Goal: Register for event/course

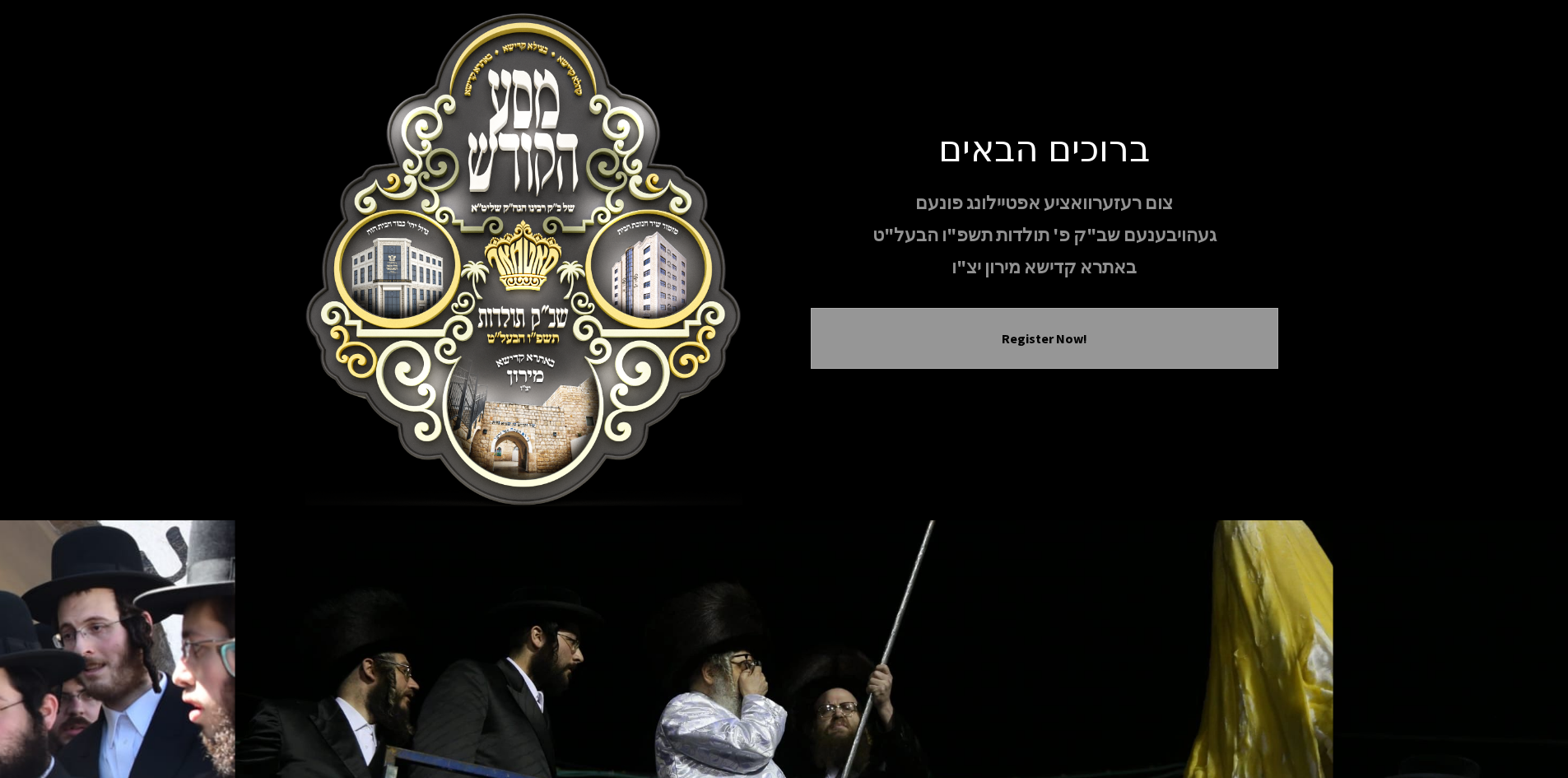
click at [588, 279] on img at bounding box center [524, 259] width 467 height 494
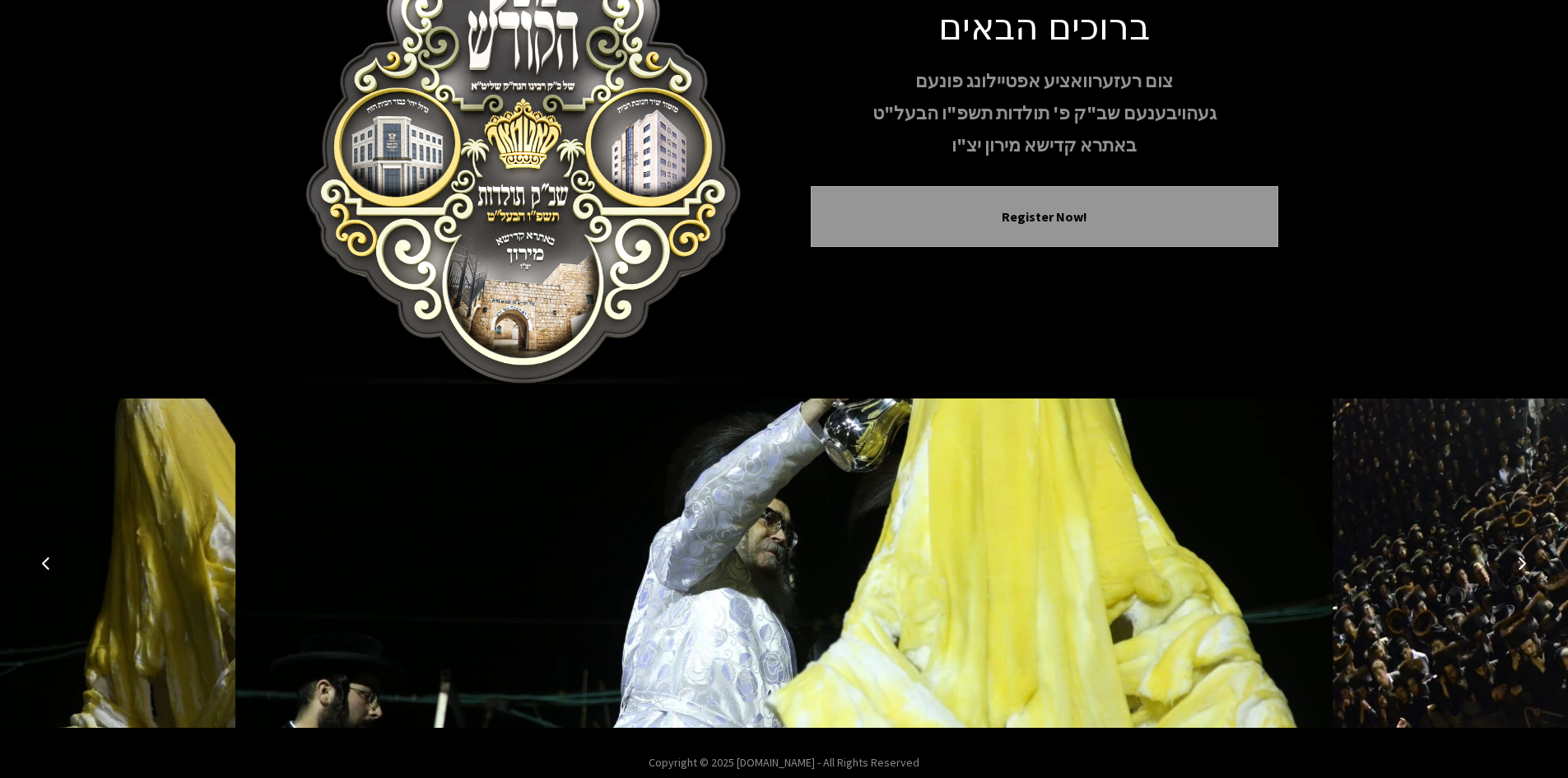
scroll to position [142, 0]
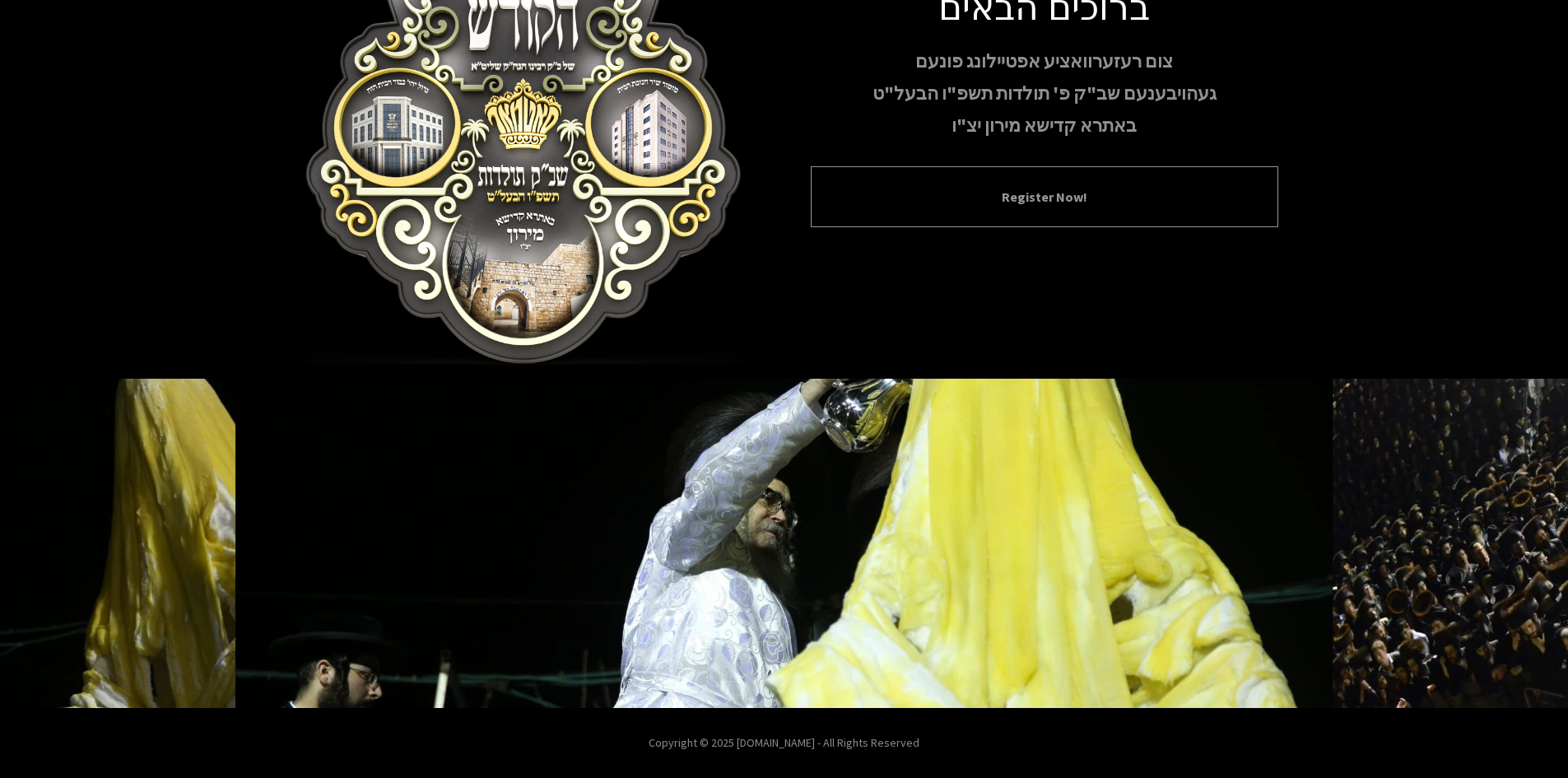
click at [1069, 206] on button "Register Now!" at bounding box center [1044, 197] width 426 height 20
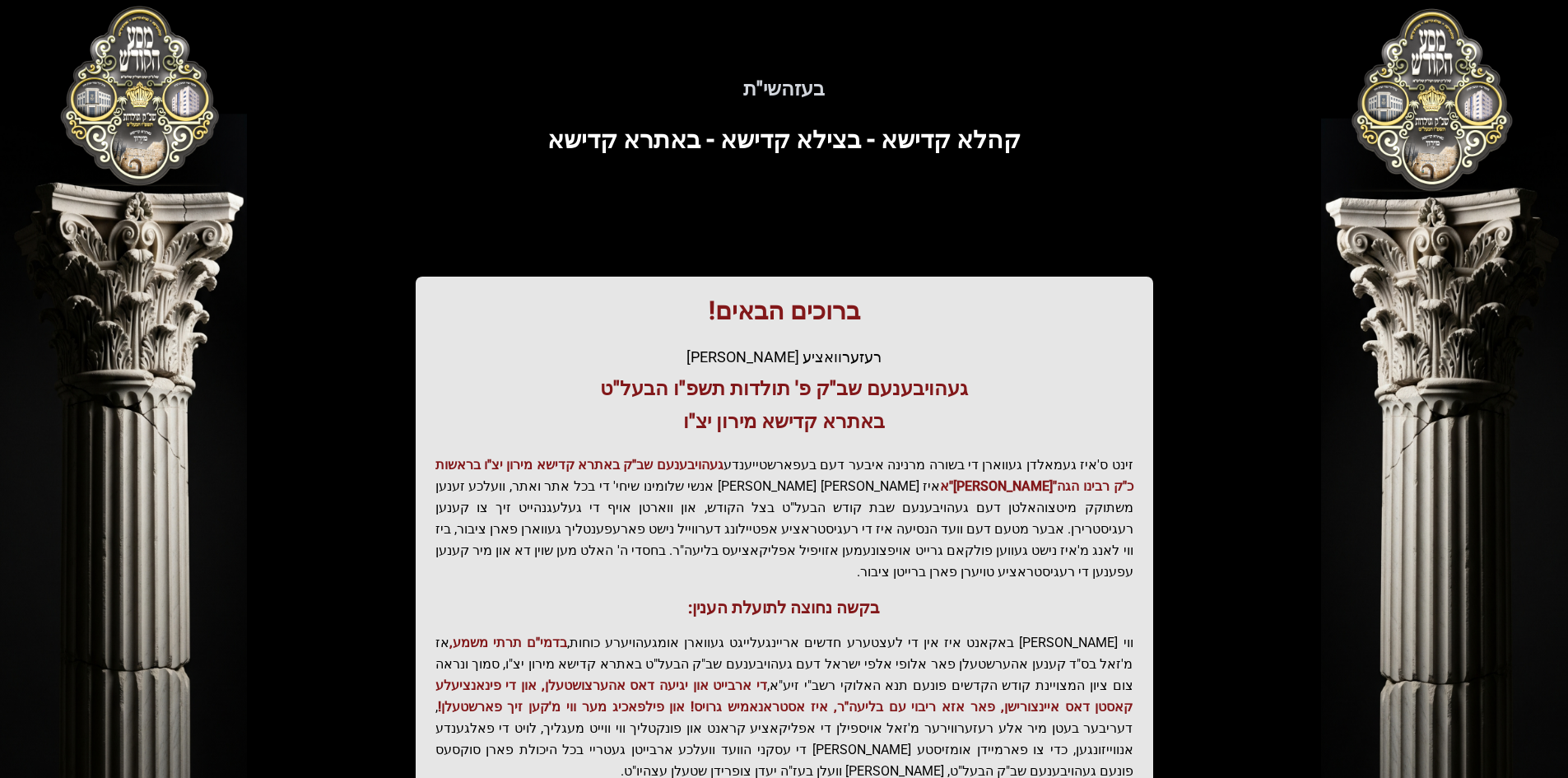
click at [1175, 134] on h3 "קהלא קדישא - בצילא קדישא - באתרא קדישא" at bounding box center [784, 140] width 1001 height 29
click at [1167, 137] on h3 "קהלא קדישא - בצילא קדישא - באתרא קדישא" at bounding box center [784, 140] width 1001 height 29
click at [1158, 141] on h3 "קהלא קדישא - בצילא קדישא - באתרא קדישא" at bounding box center [784, 140] width 1001 height 29
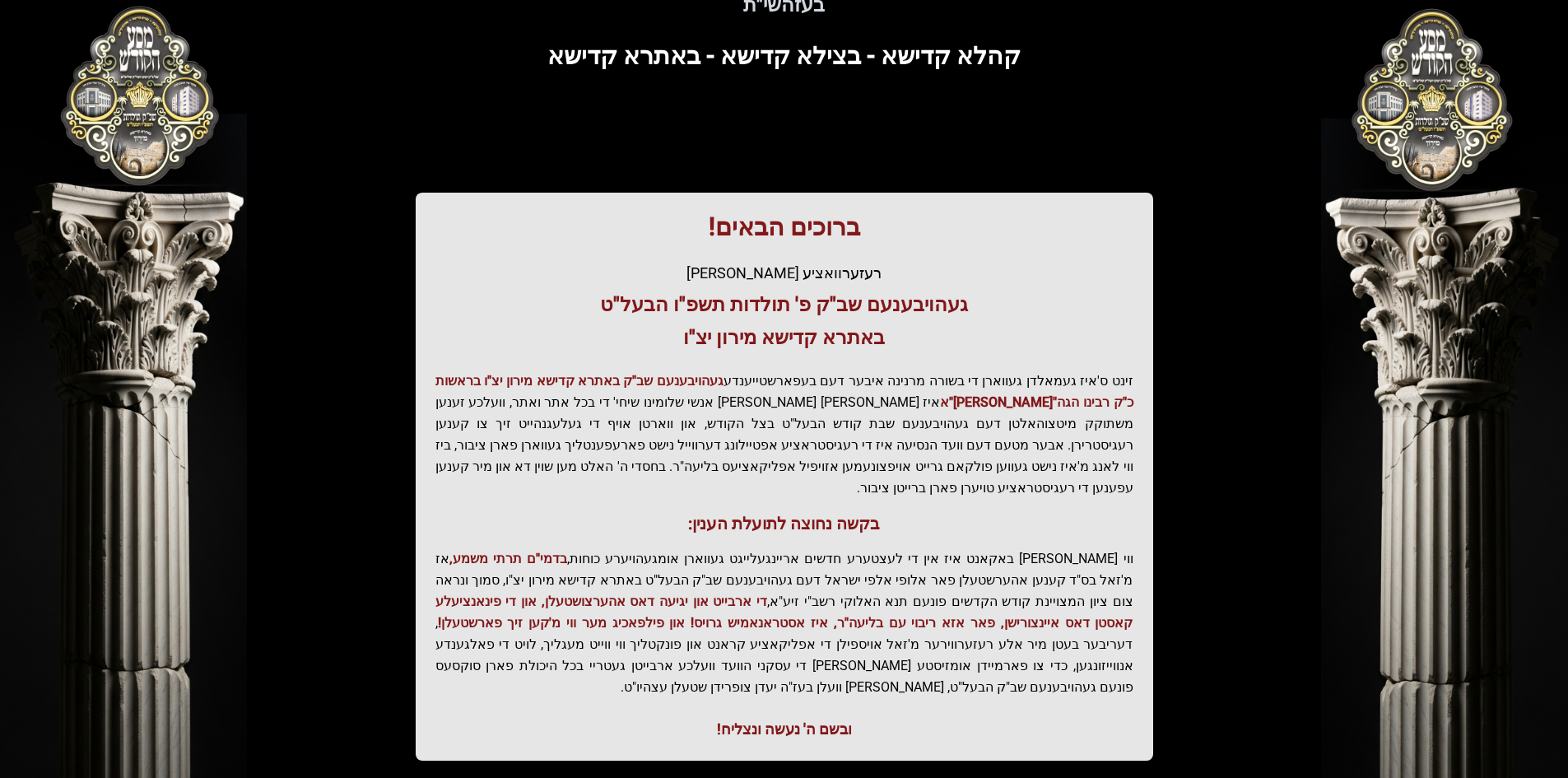
scroll to position [175, 0]
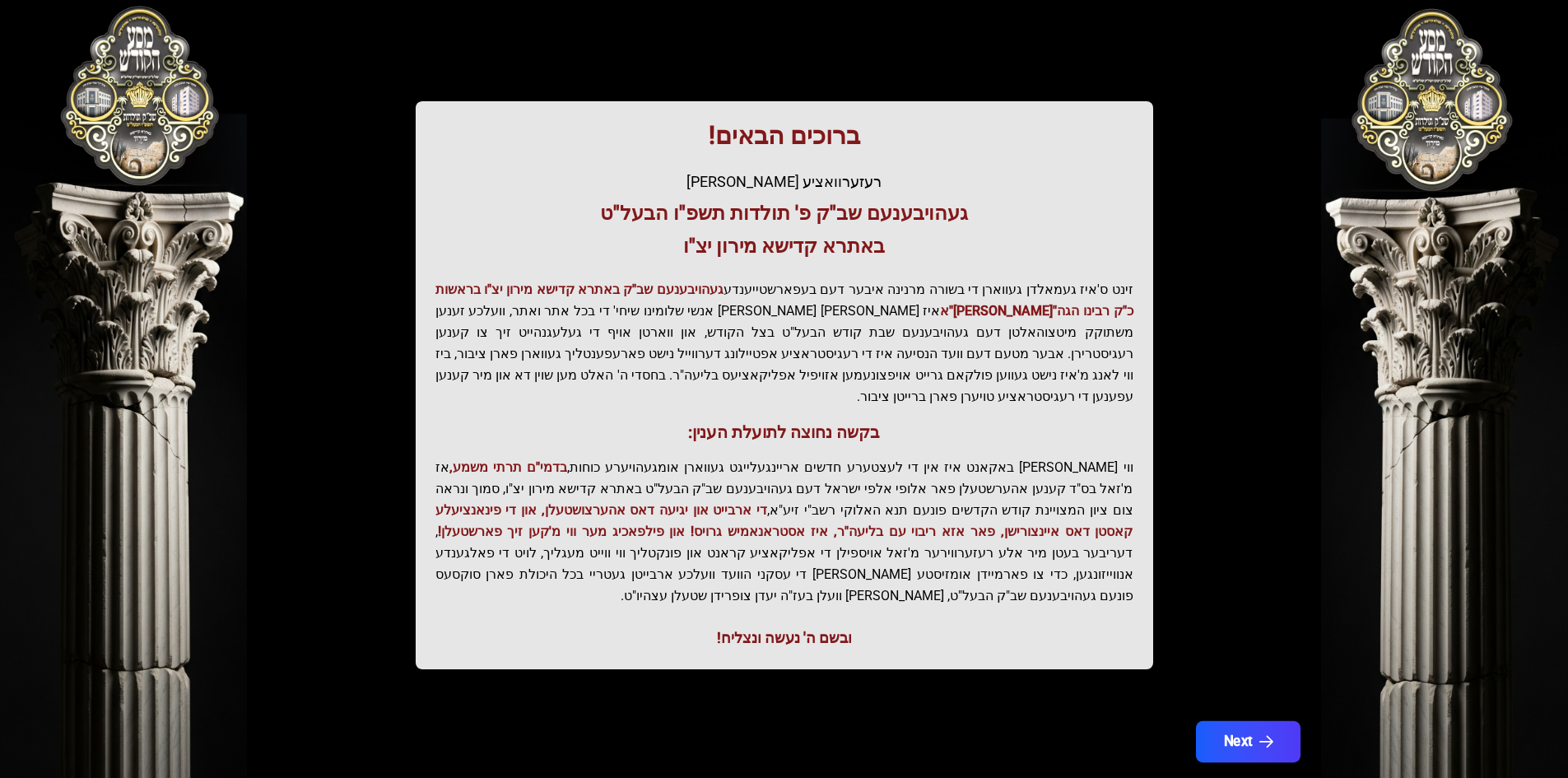
click at [1253, 721] on button "Next" at bounding box center [1247, 741] width 104 height 41
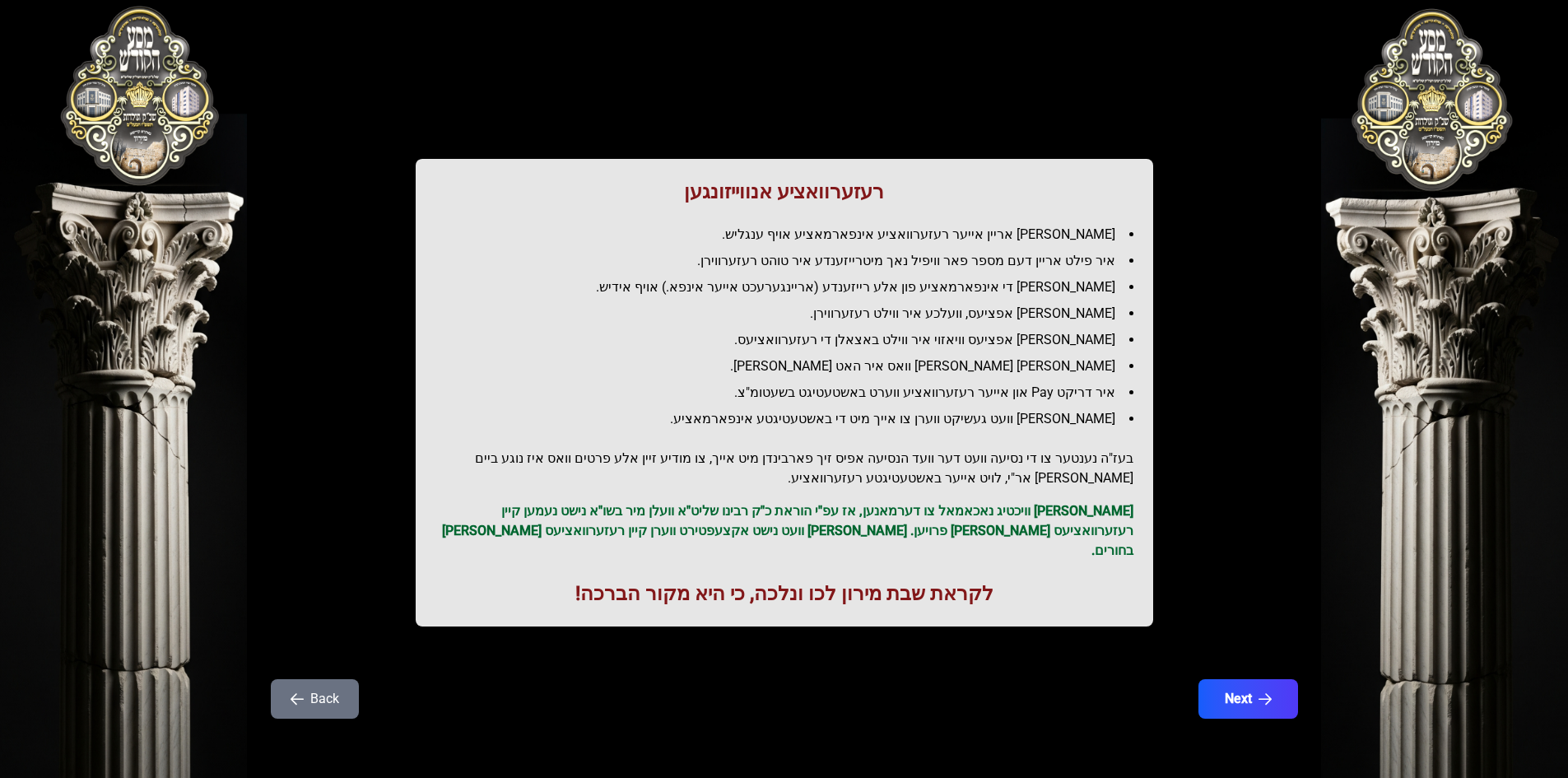
scroll to position [0, 0]
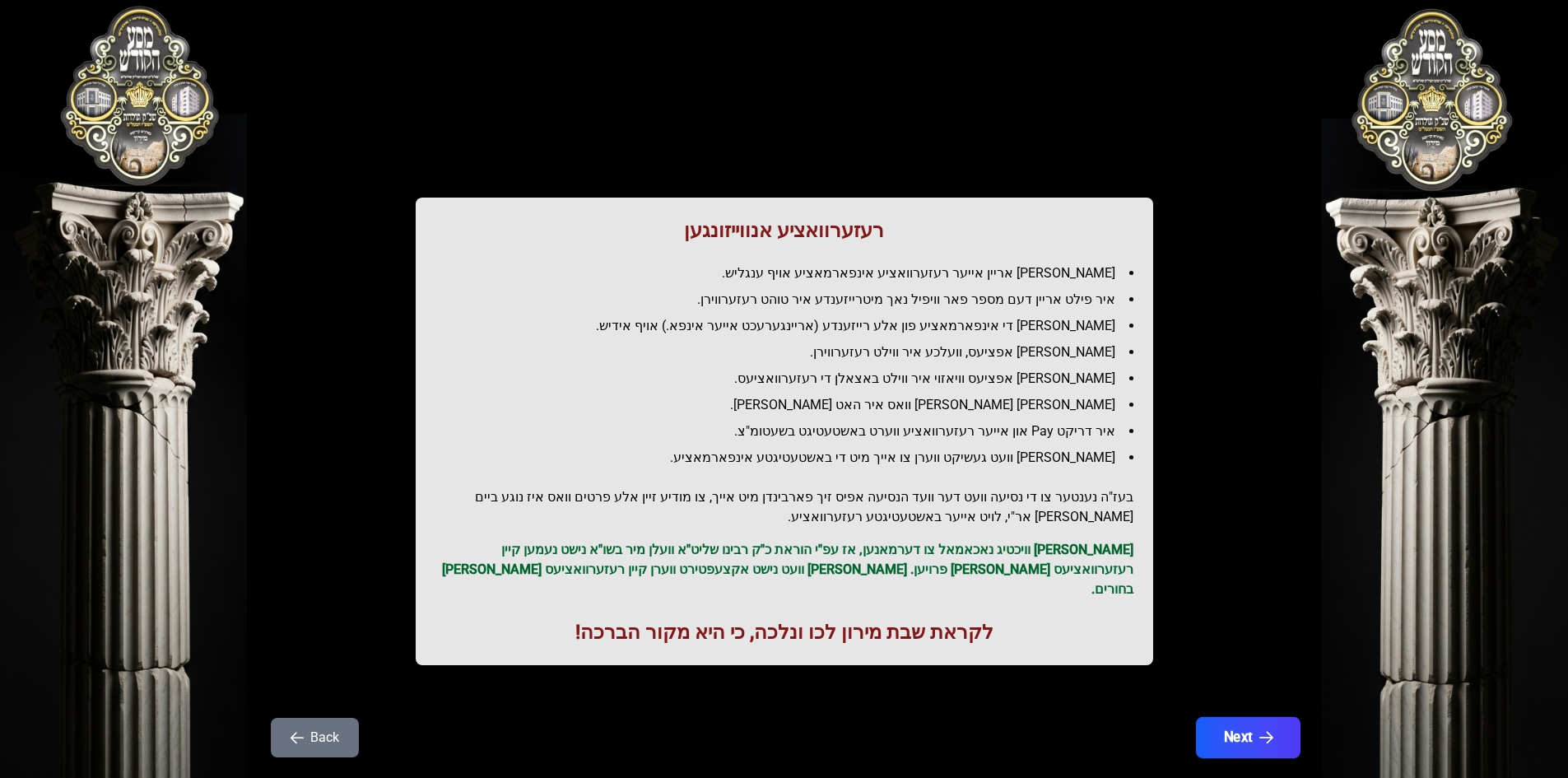
click at [1236, 718] on button "Next" at bounding box center [1247, 738] width 104 height 41
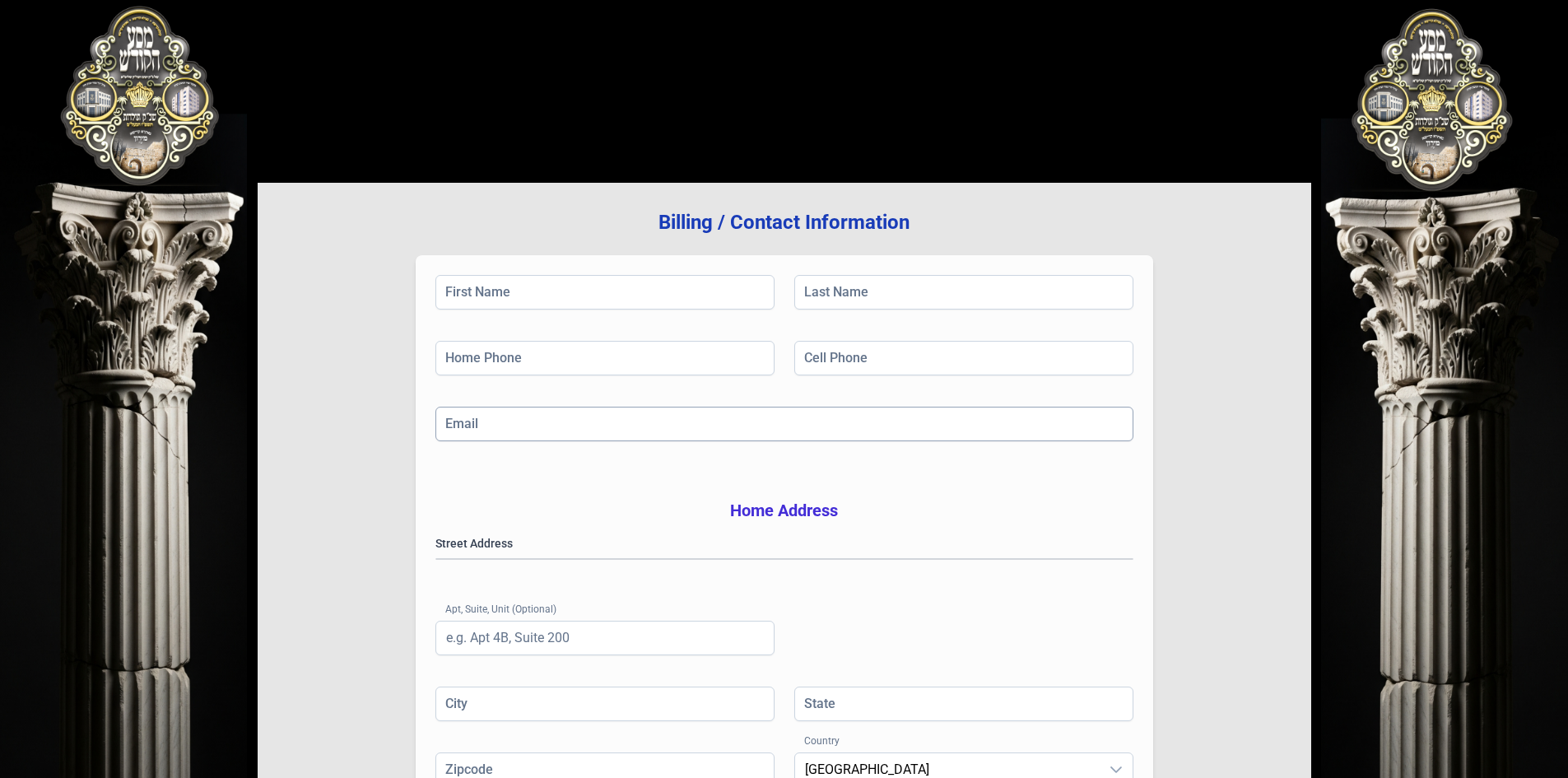
scroll to position [241, 0]
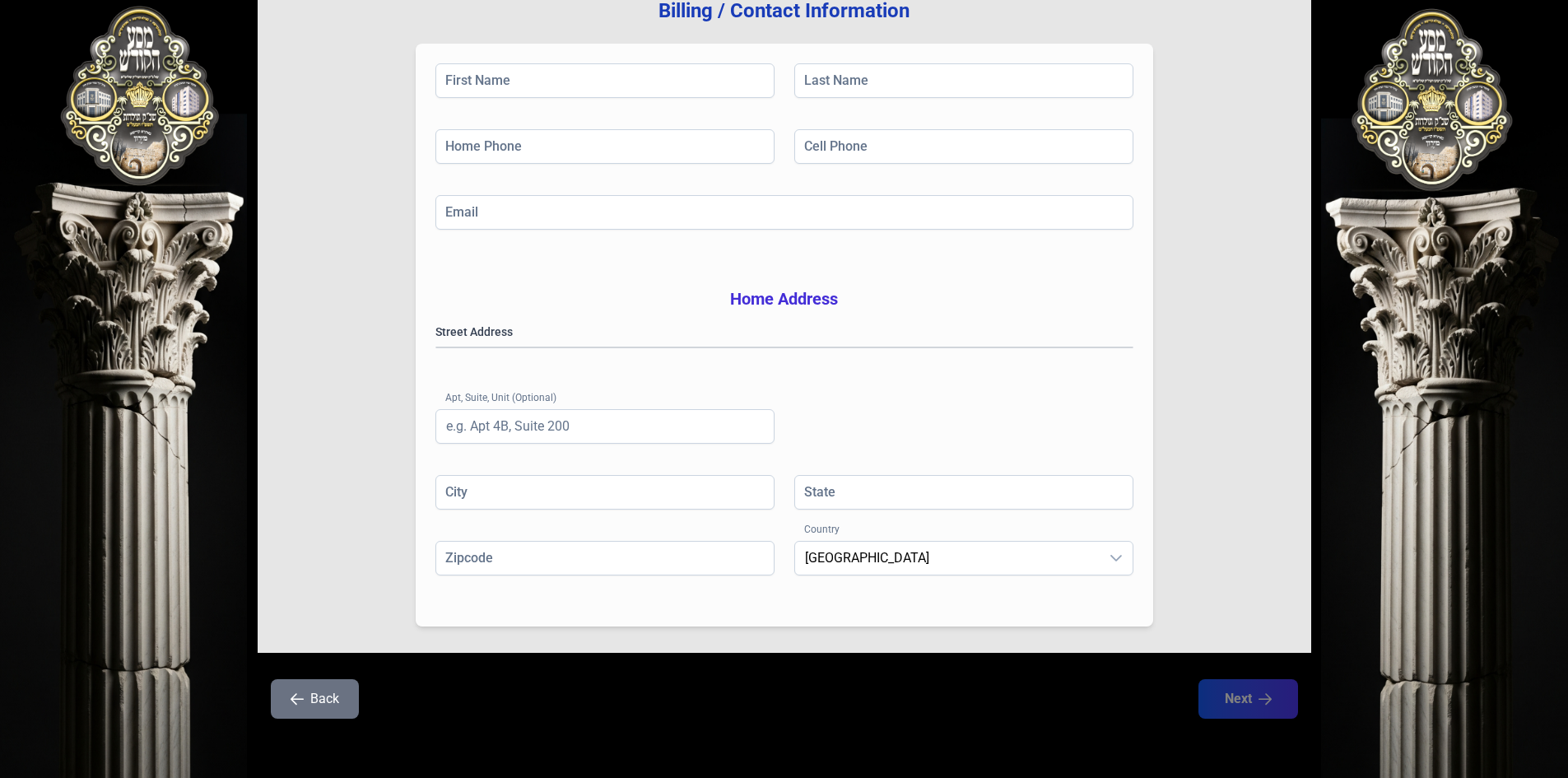
click at [327, 707] on button "Back" at bounding box center [315, 698] width 88 height 39
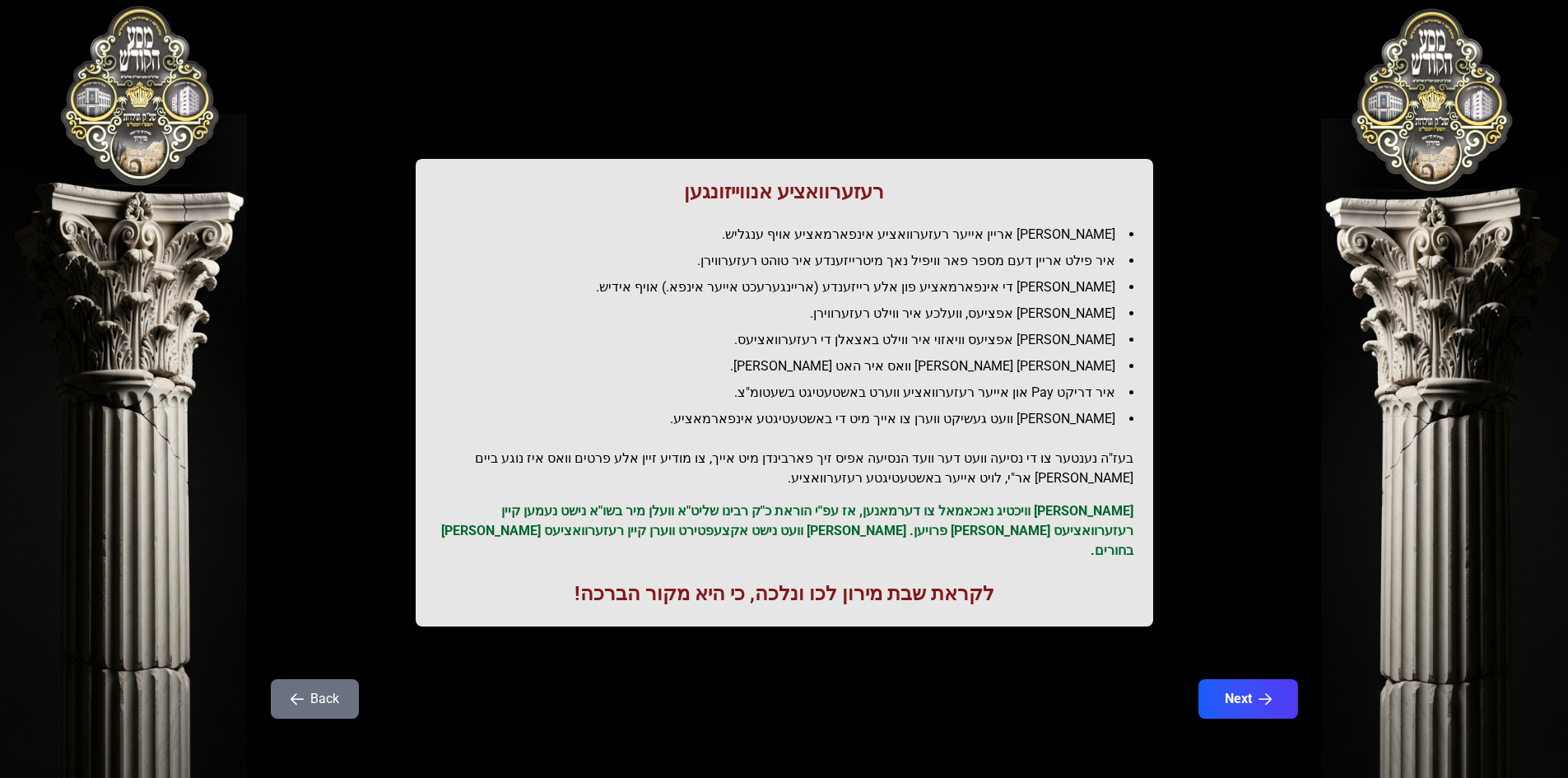
scroll to position [0, 0]
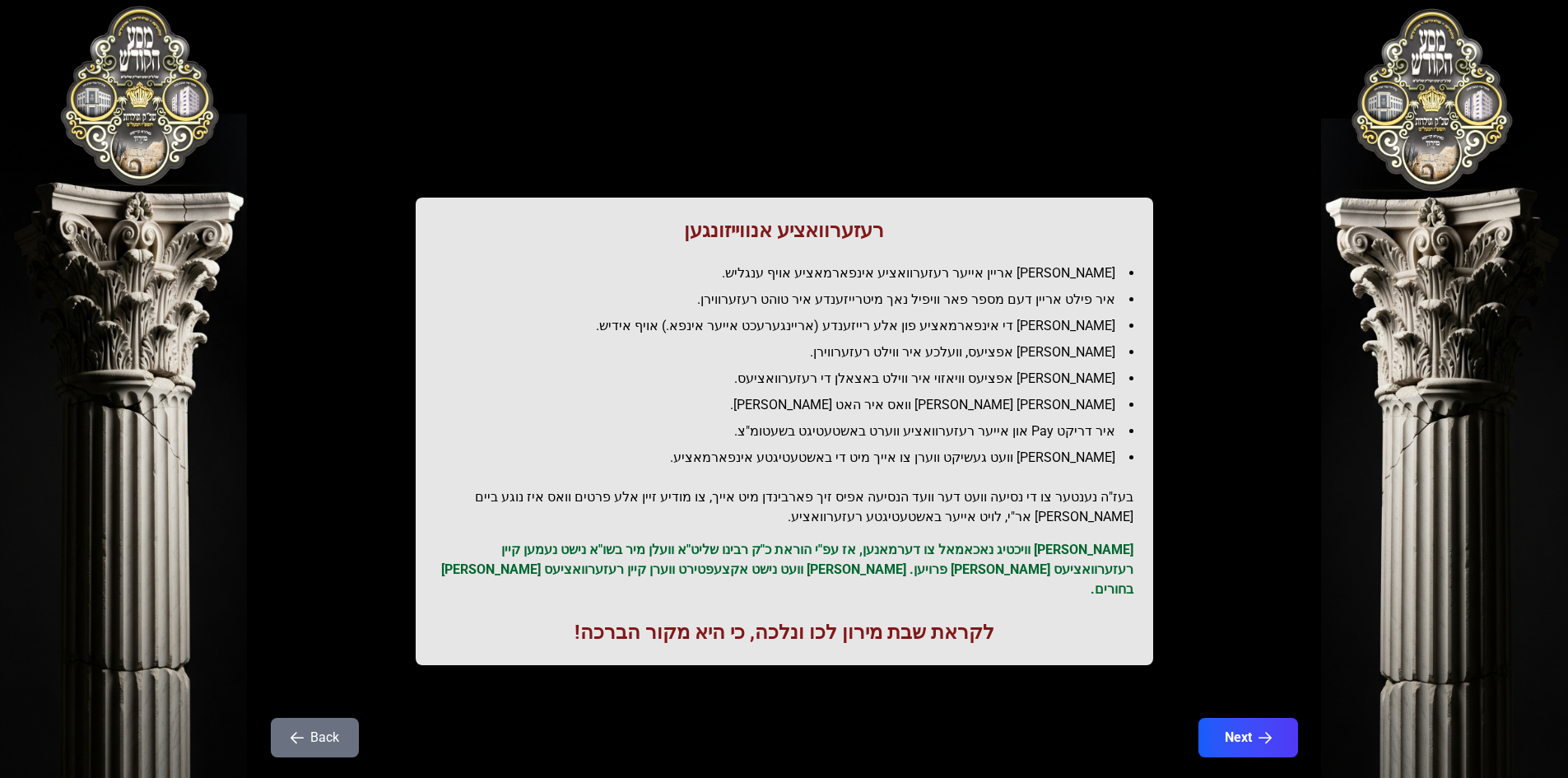
click at [326, 718] on button "Back" at bounding box center [315, 738] width 88 height 39
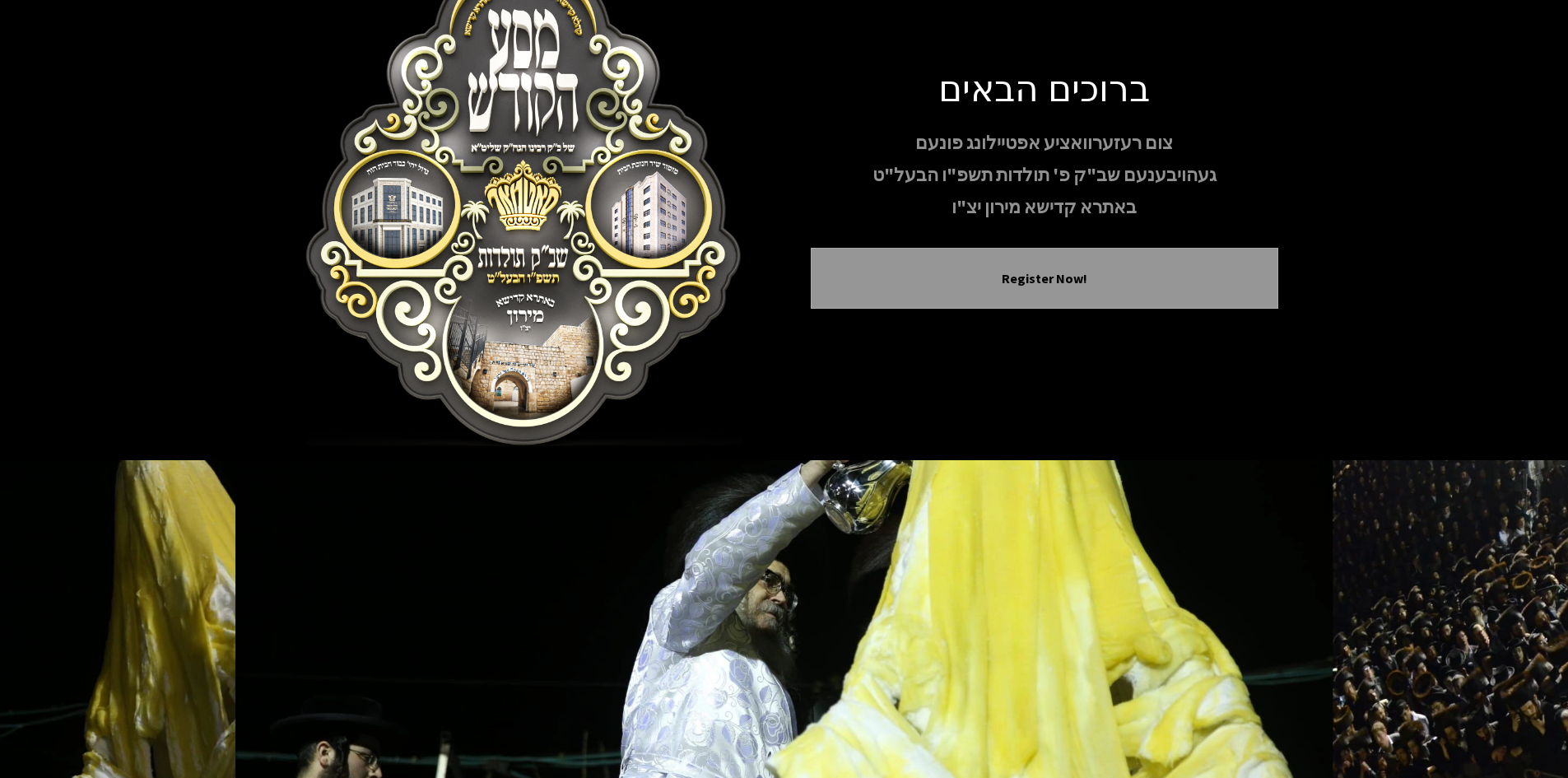
scroll to position [60, 0]
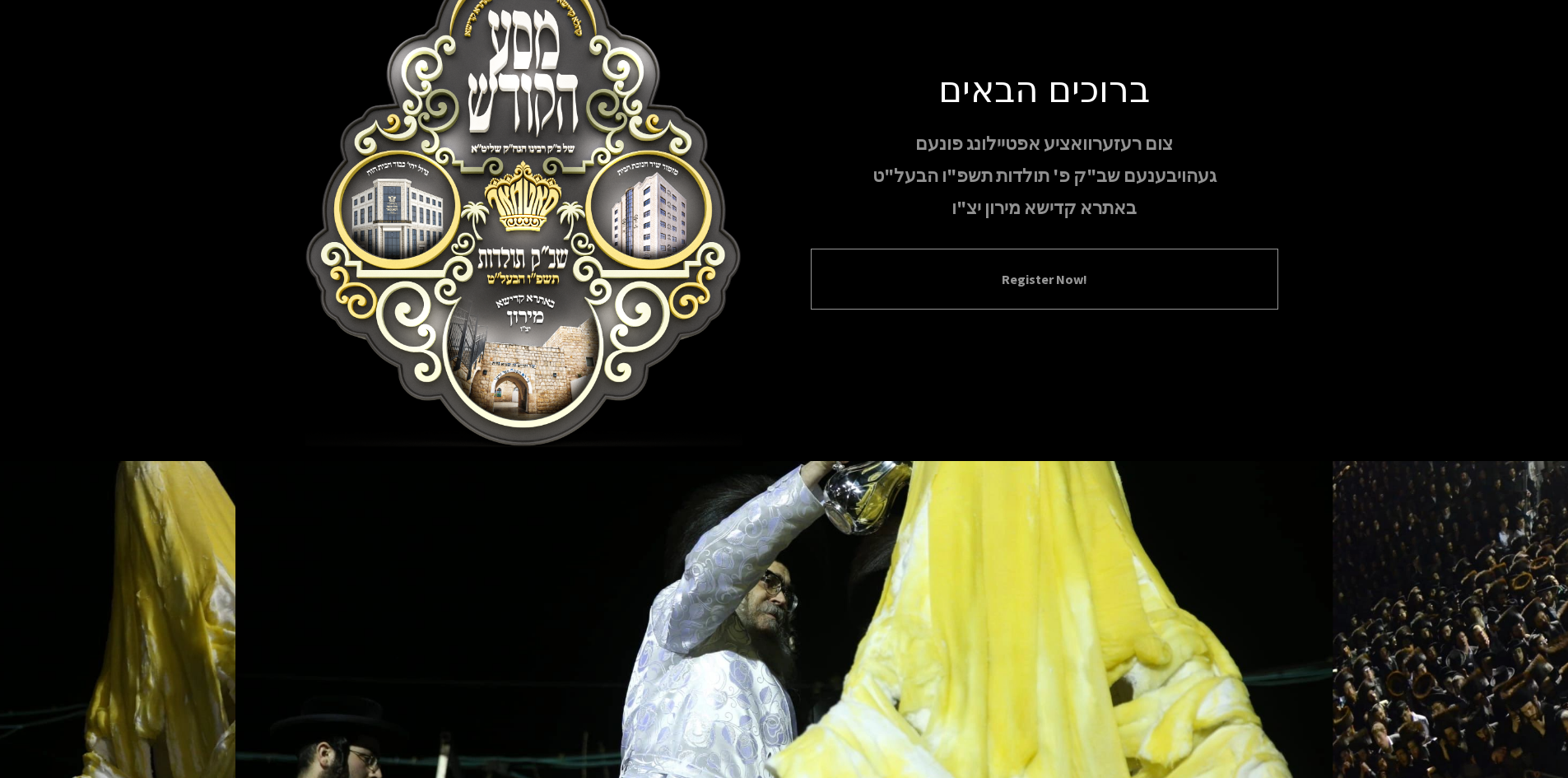
click at [1053, 279] on button "Register Now!" at bounding box center [1044, 279] width 426 height 20
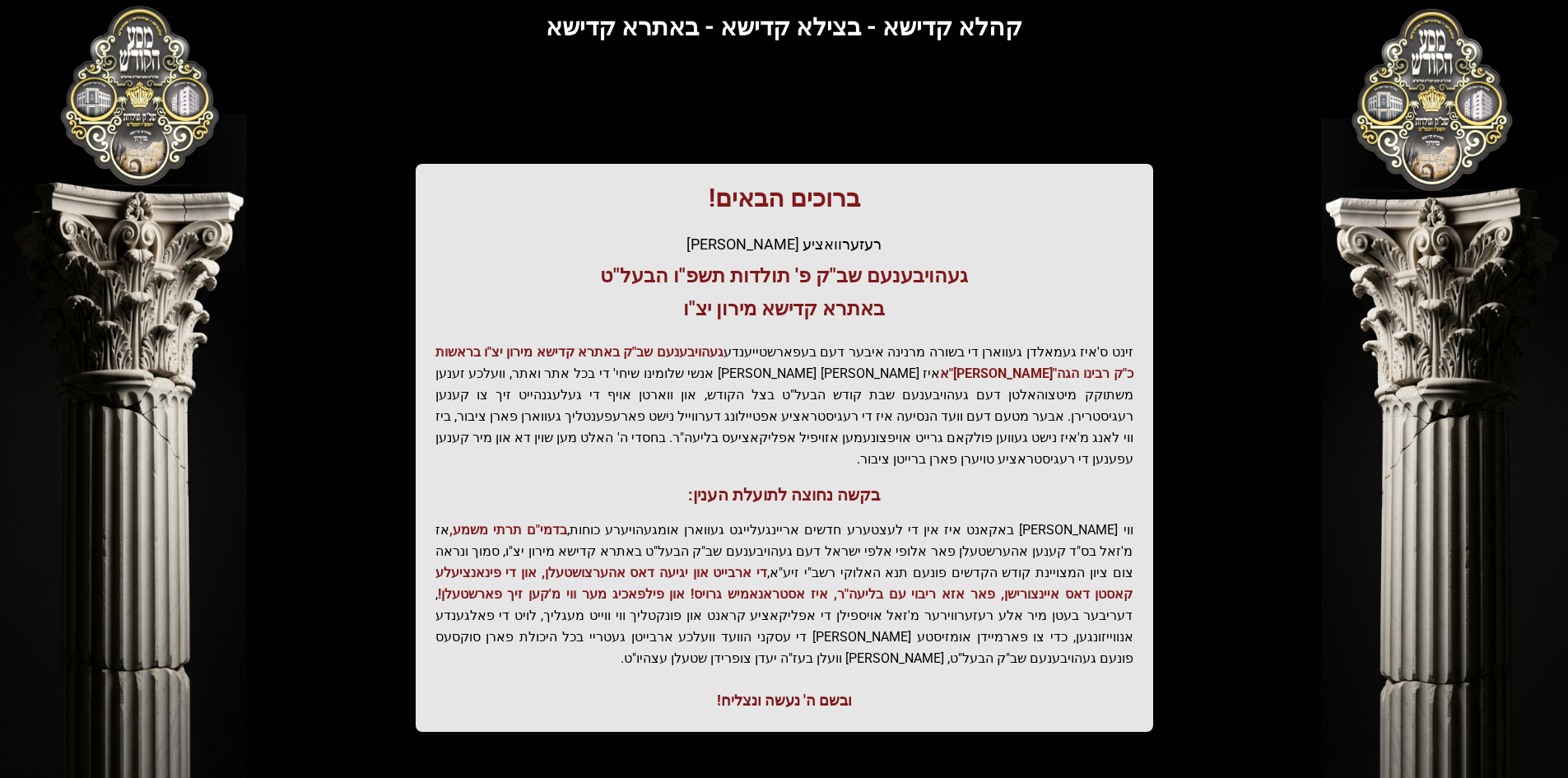
scroll to position [175, 0]
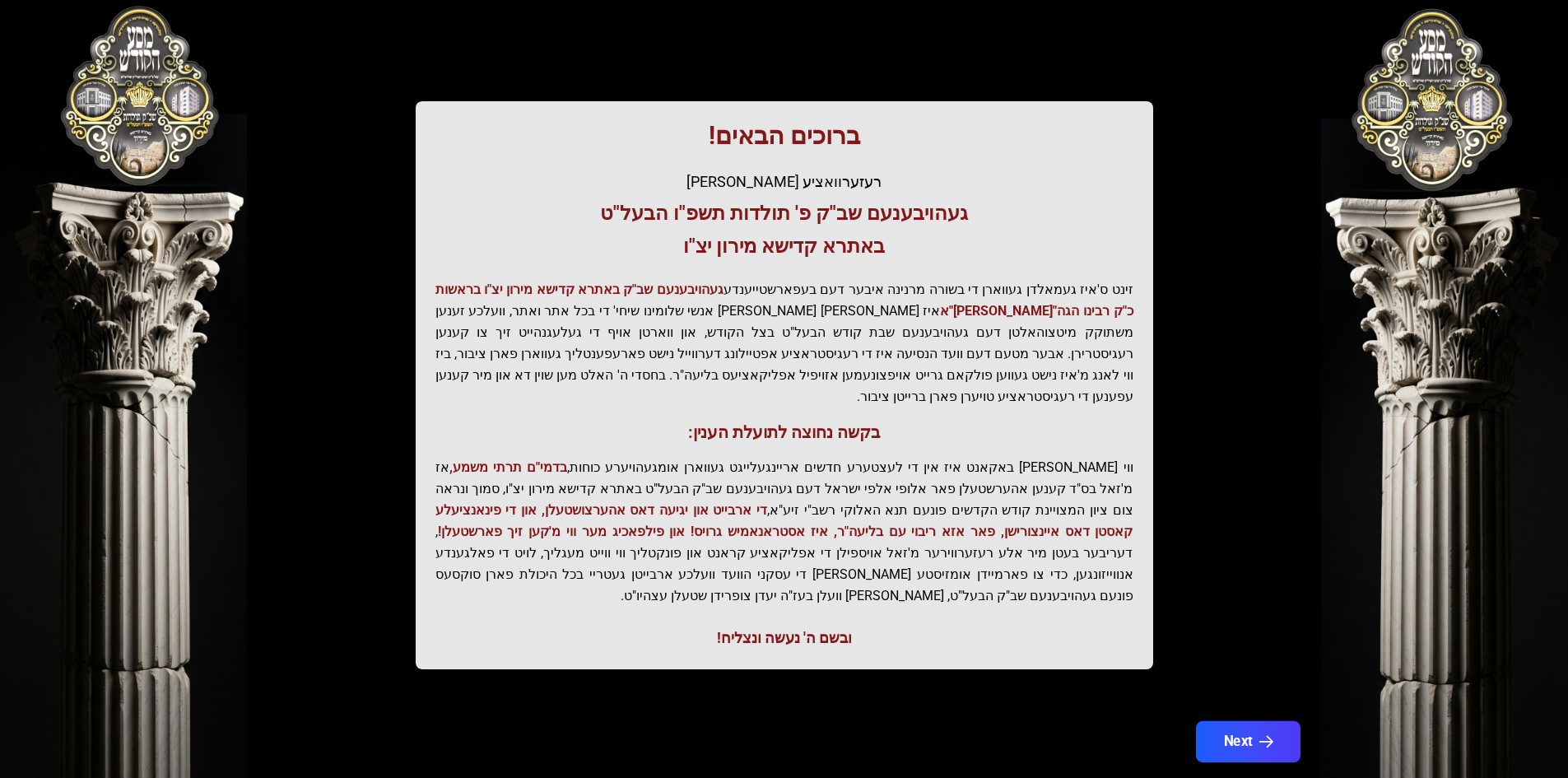
click at [1230, 721] on button "Next" at bounding box center [1247, 741] width 104 height 41
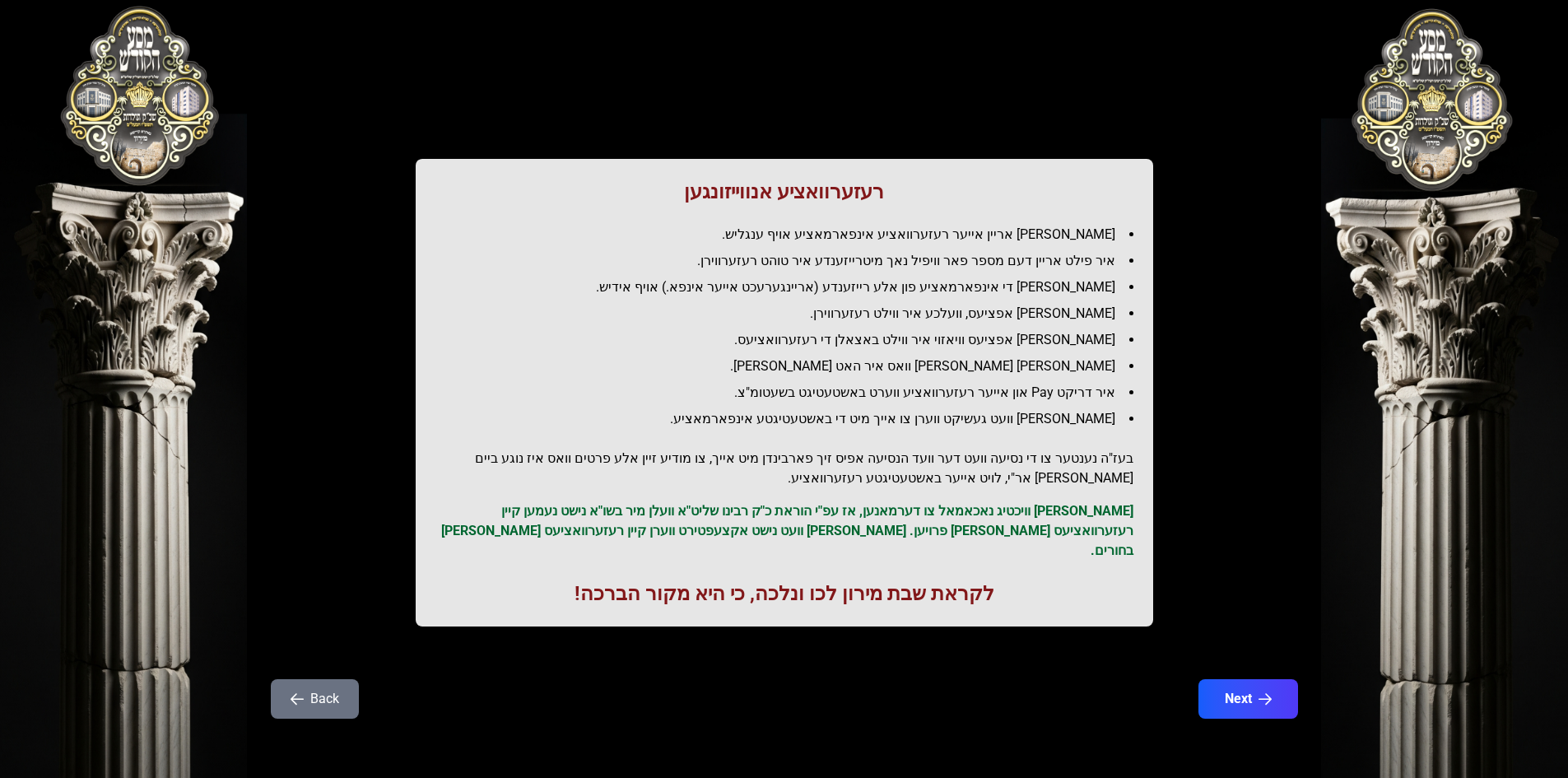
scroll to position [0, 0]
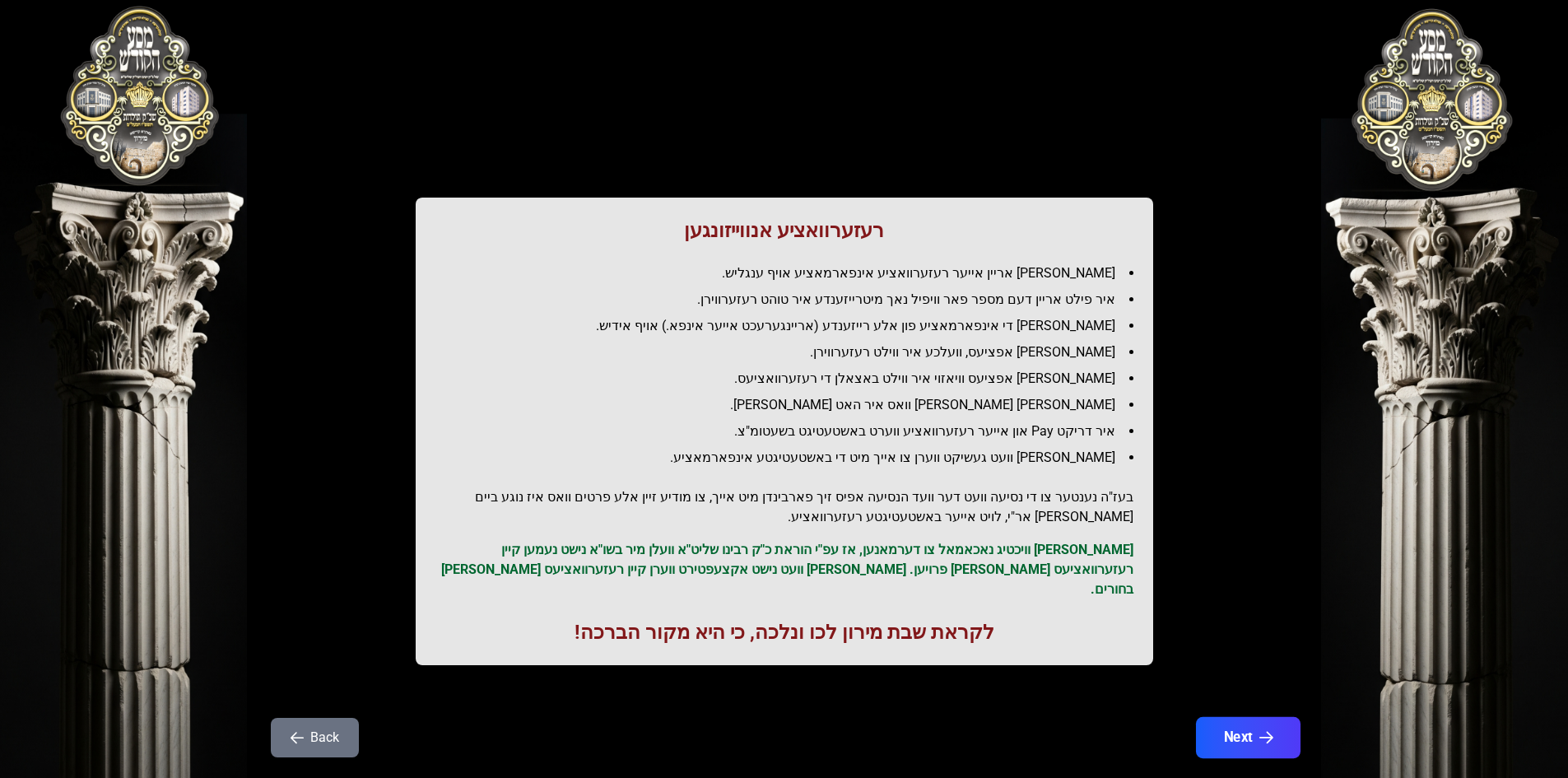
click at [1242, 718] on button "Next" at bounding box center [1247, 738] width 104 height 41
